Goal: Navigation & Orientation: Understand site structure

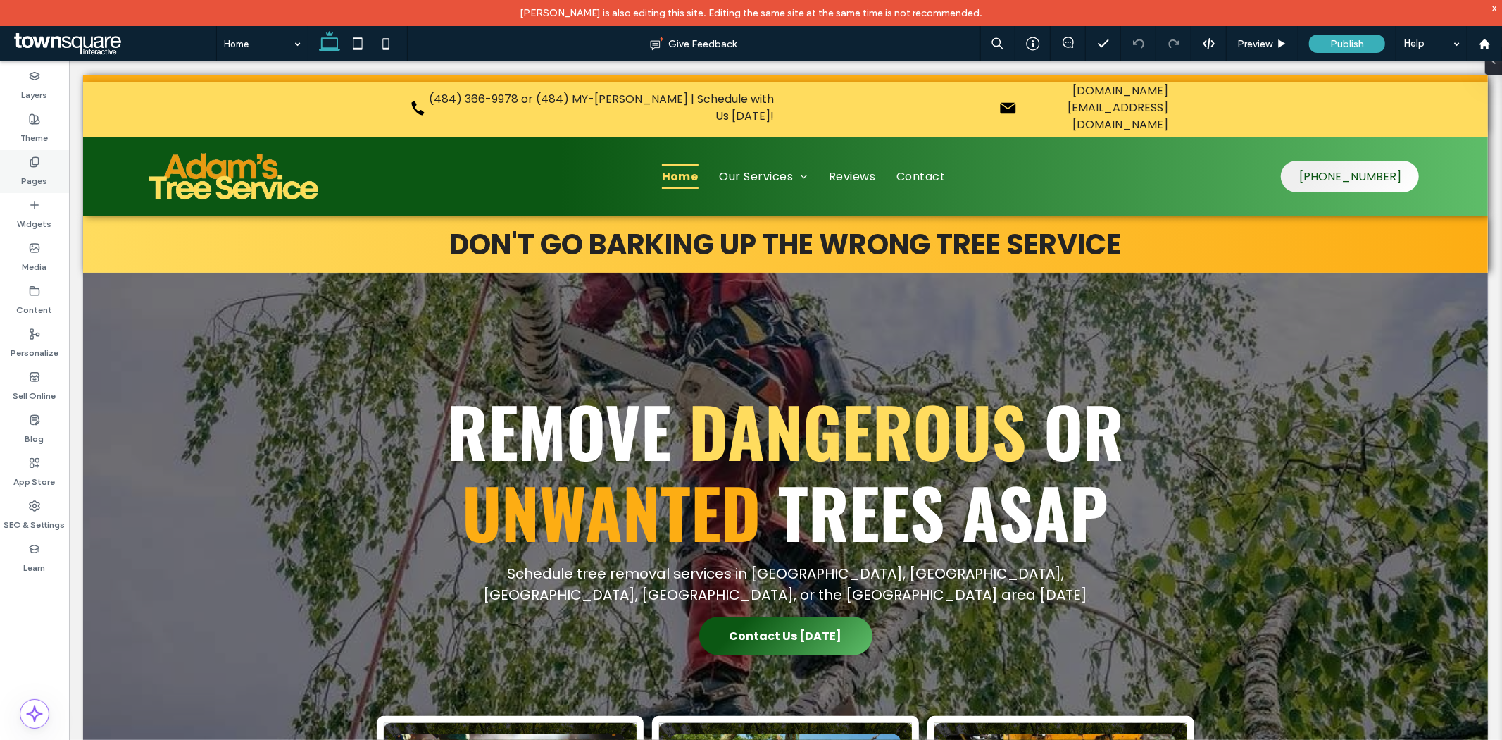
click at [34, 178] on label "Pages" at bounding box center [35, 178] width 26 height 20
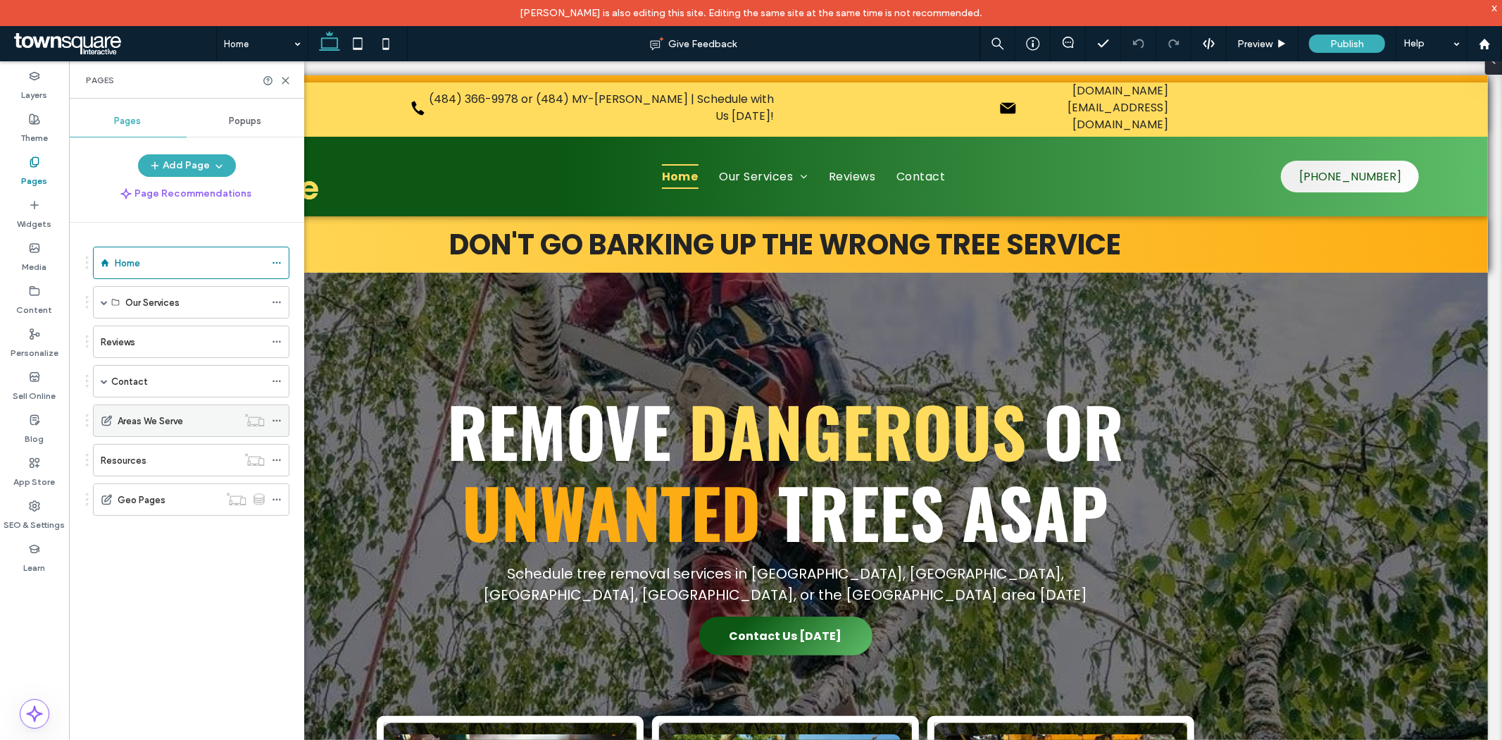
click at [146, 428] on div "Areas We Serve" at bounding box center [178, 420] width 120 height 31
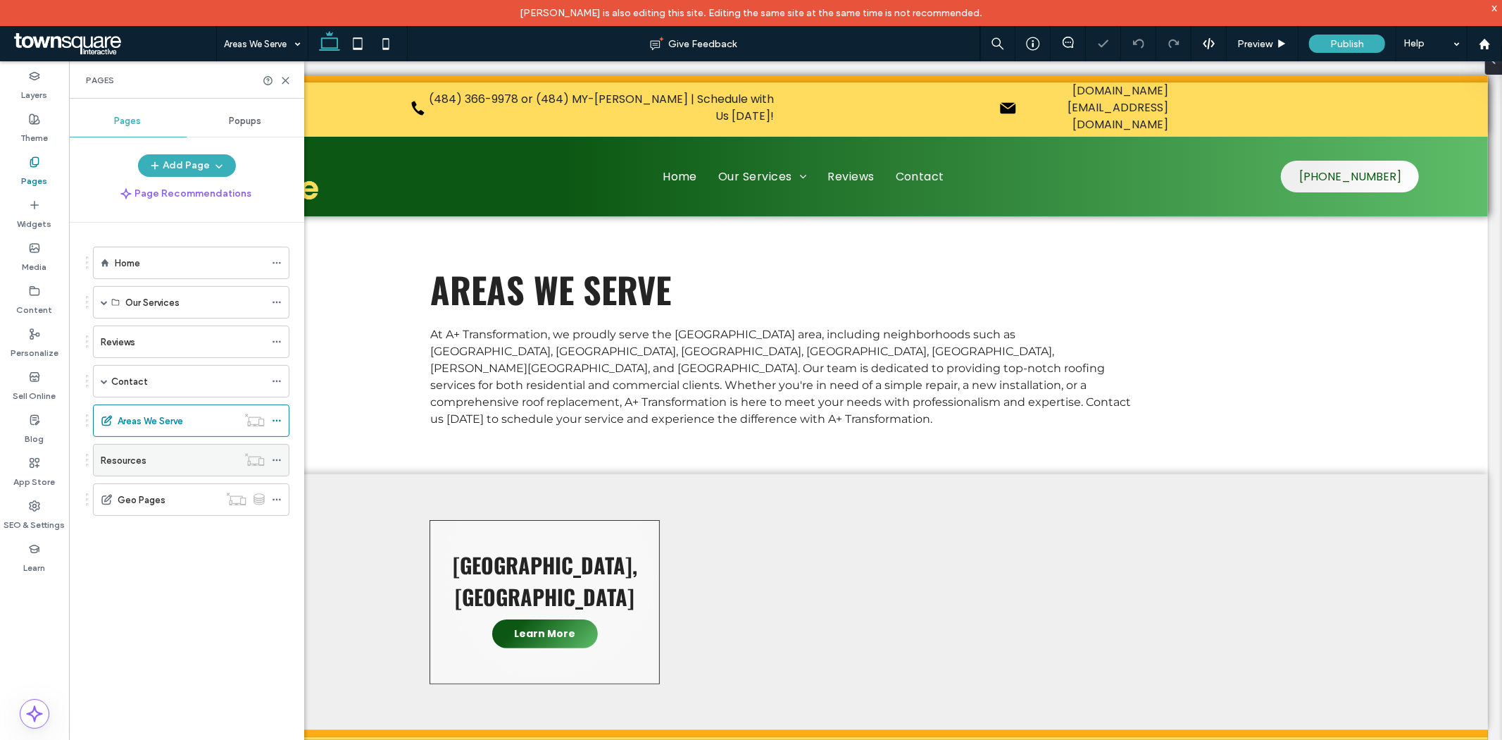
click at [141, 459] on label "Resources" at bounding box center [124, 460] width 46 height 25
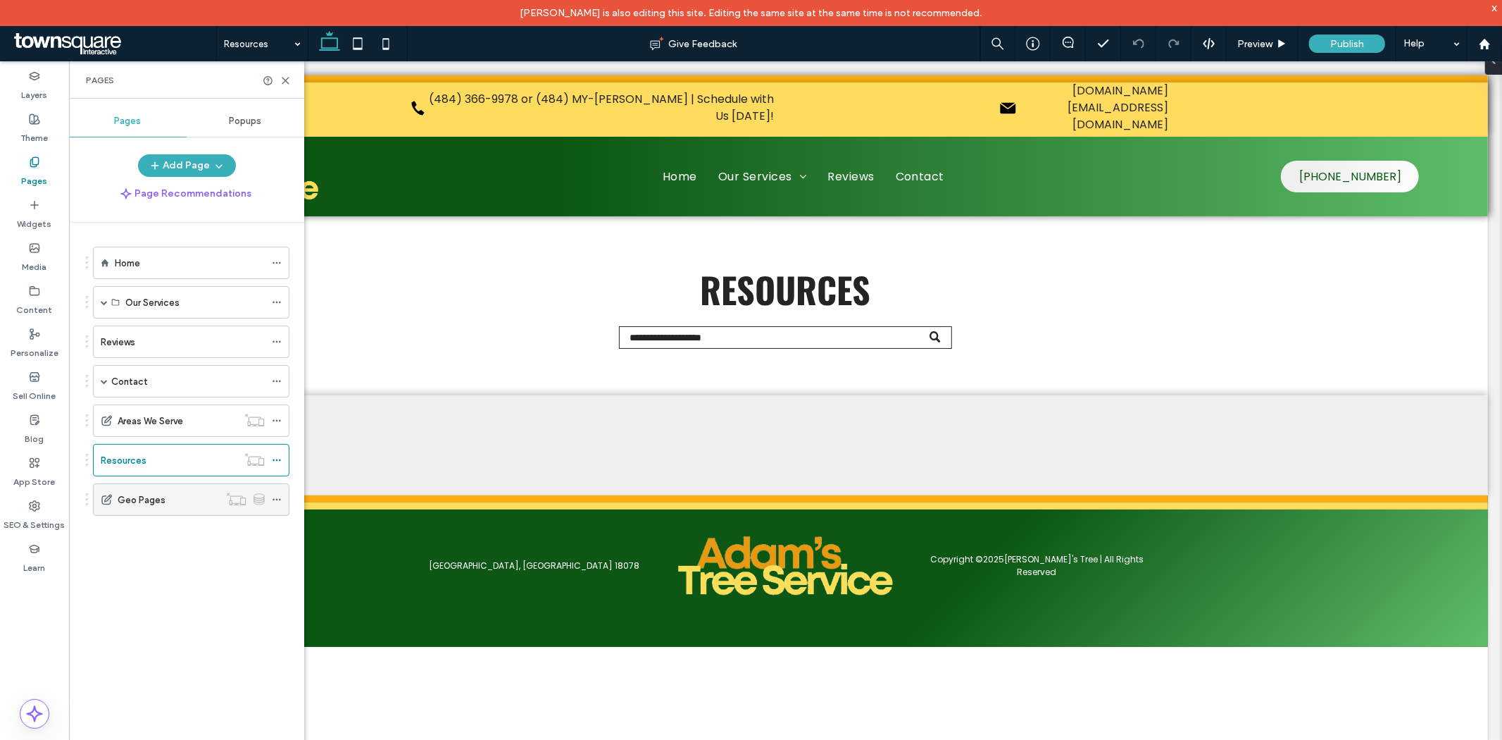
click at [151, 501] on label "Geo Pages" at bounding box center [142, 499] width 48 height 25
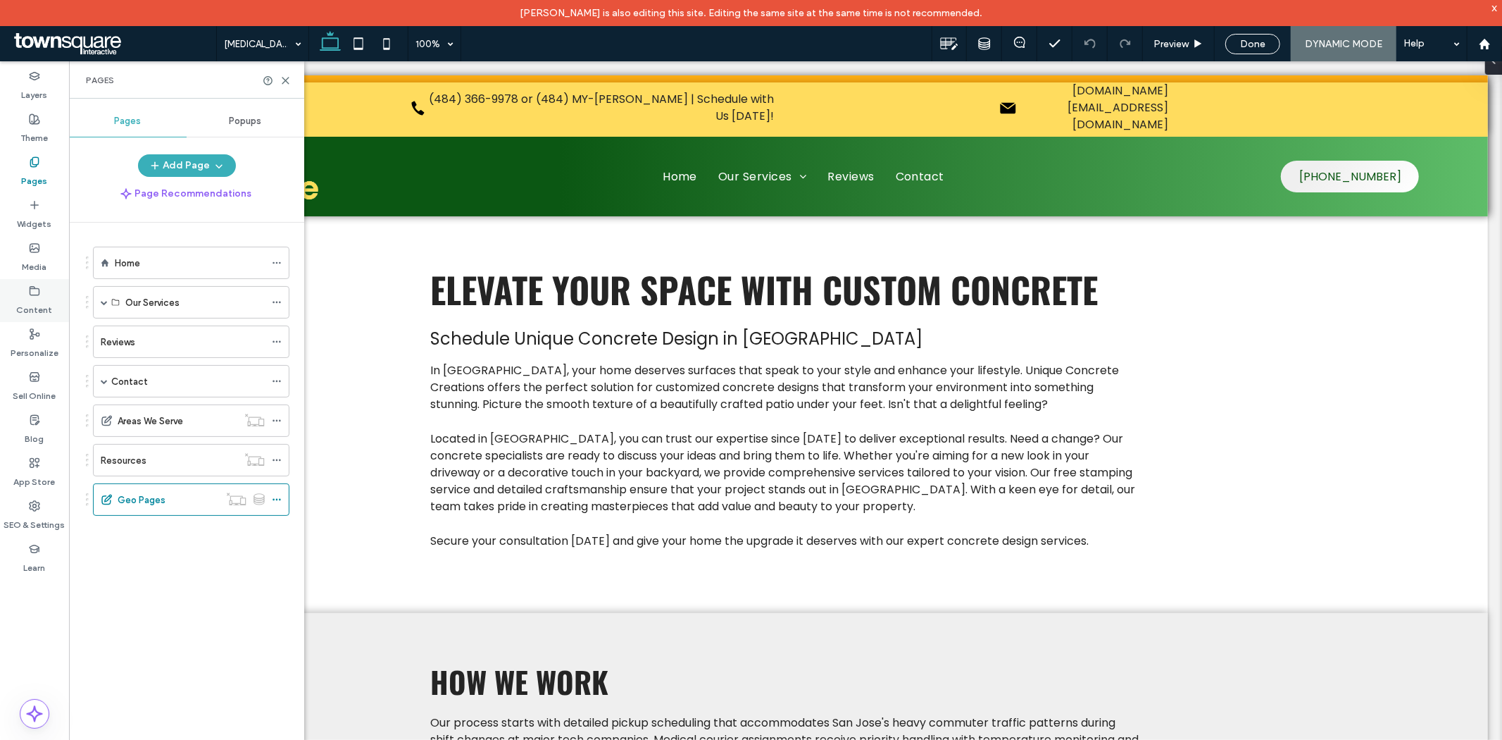
click at [38, 300] on label "Content" at bounding box center [35, 307] width 36 height 20
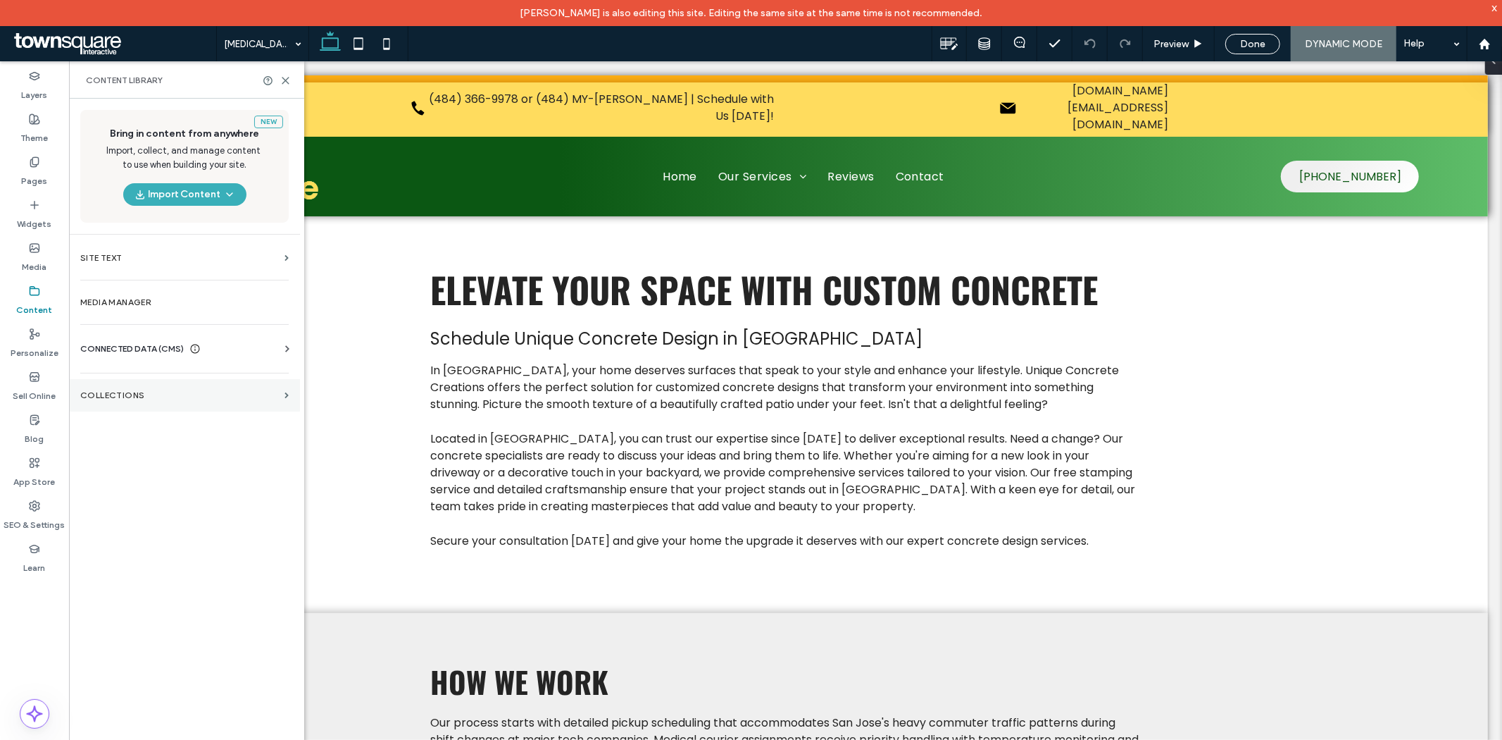
click at [131, 397] on label "Collections" at bounding box center [179, 395] width 199 height 10
